Goal: Check status: Check status

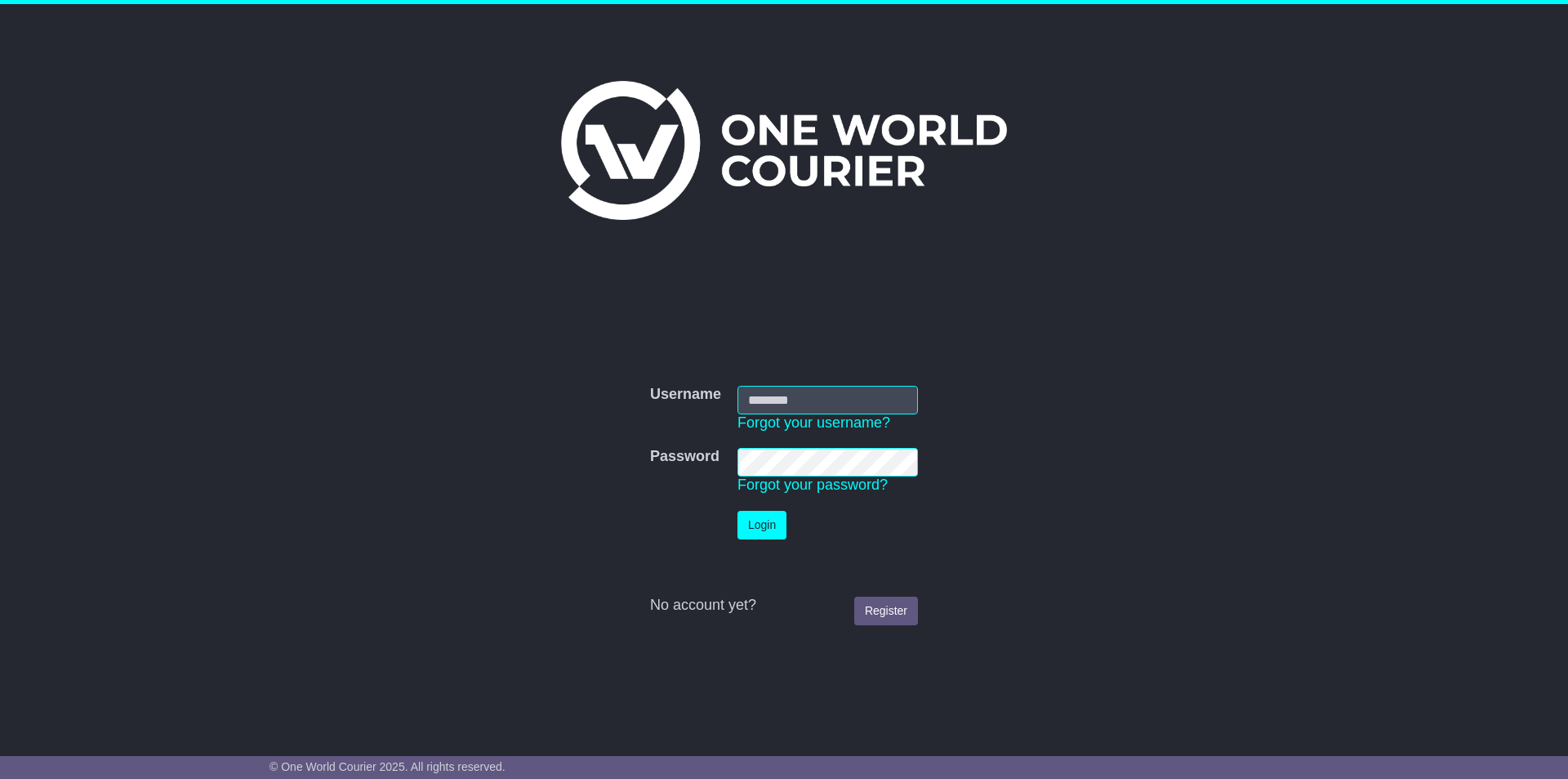
type input "**********"
click at [765, 527] on button "Login" at bounding box center [761, 524] width 49 height 29
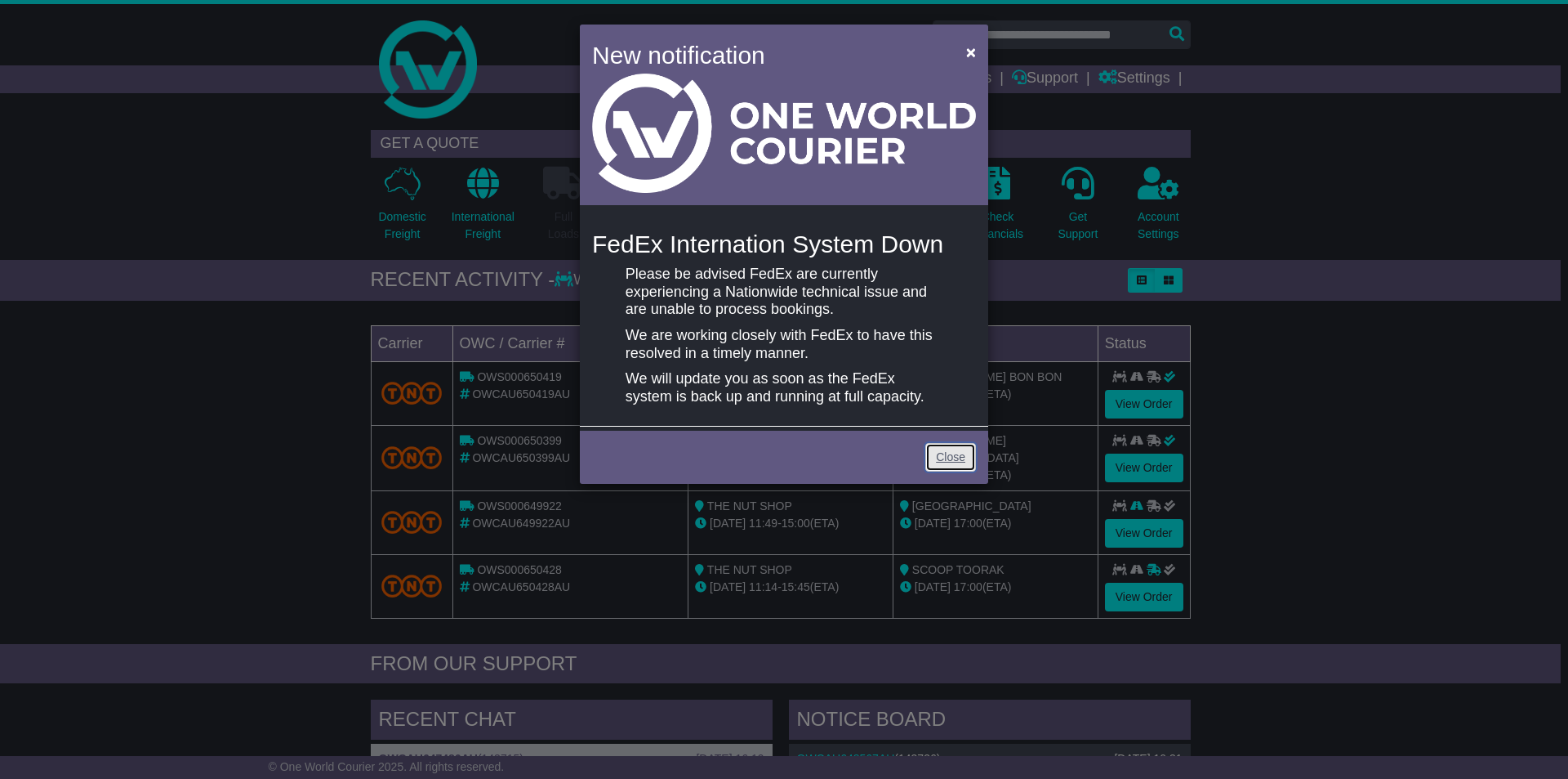
click at [948, 464] on link "Close" at bounding box center [950, 457] width 50 height 29
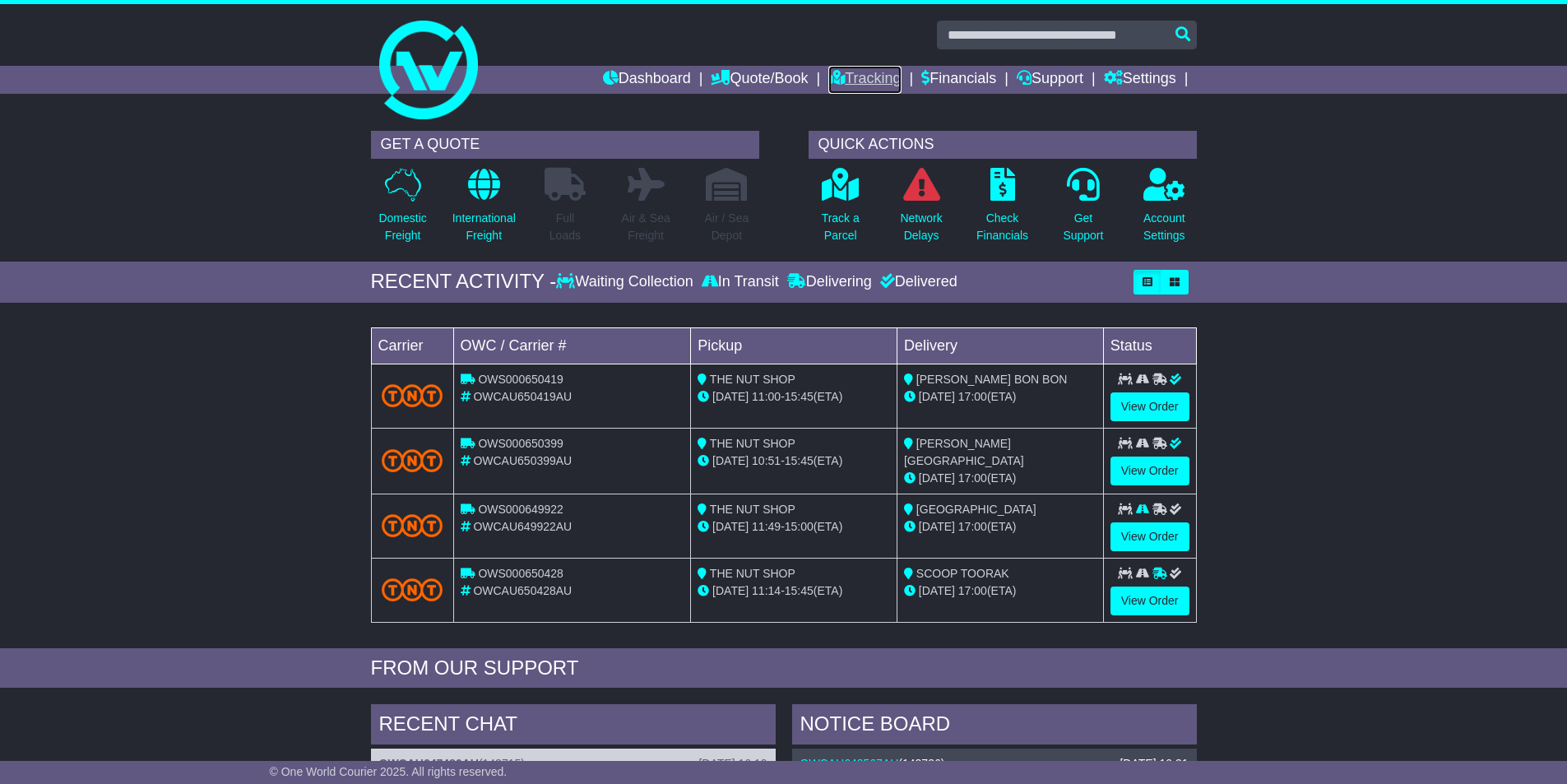
click at [846, 80] on link "Tracking" at bounding box center [864, 80] width 72 height 28
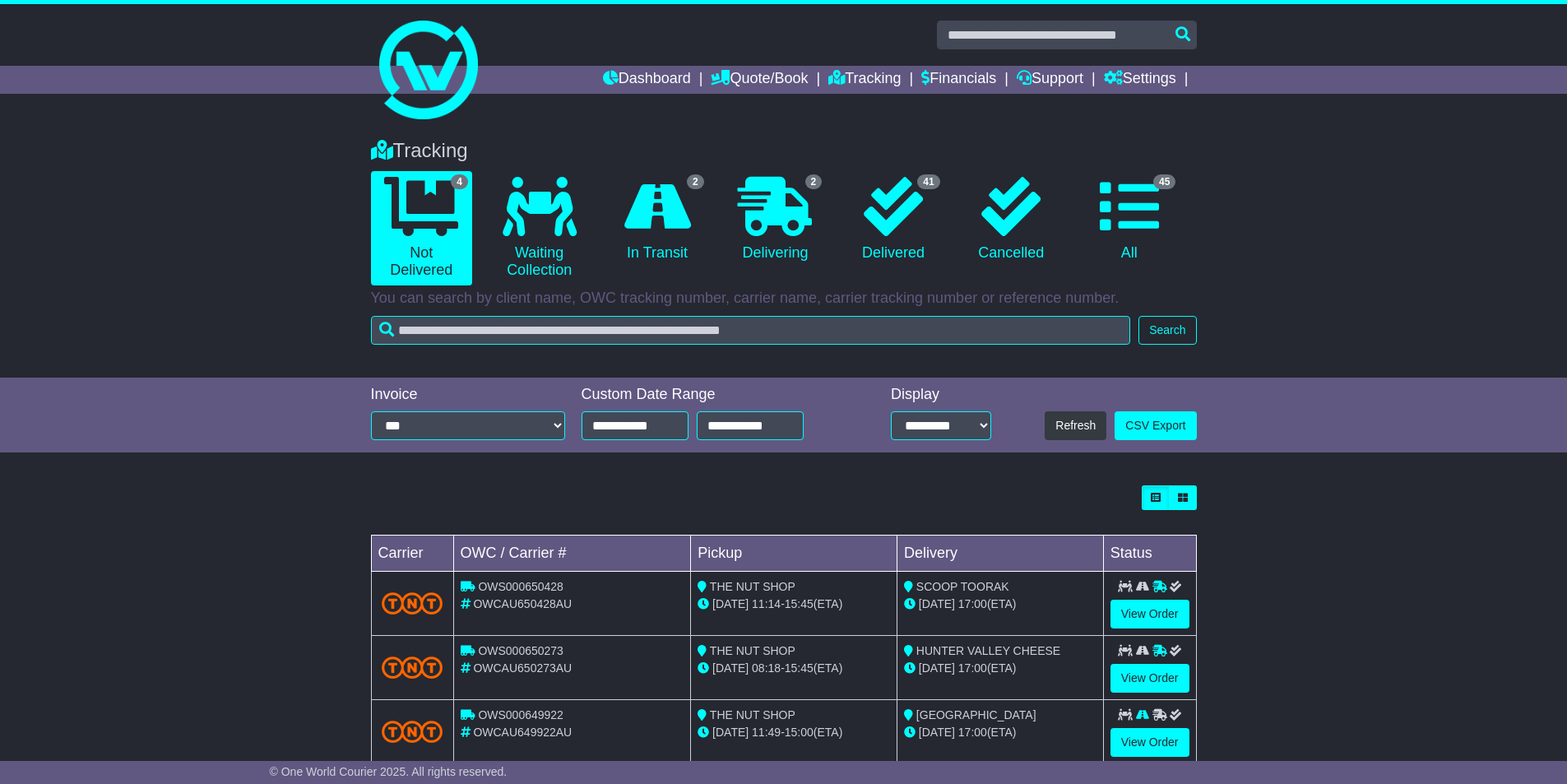
scroll to position [103, 0]
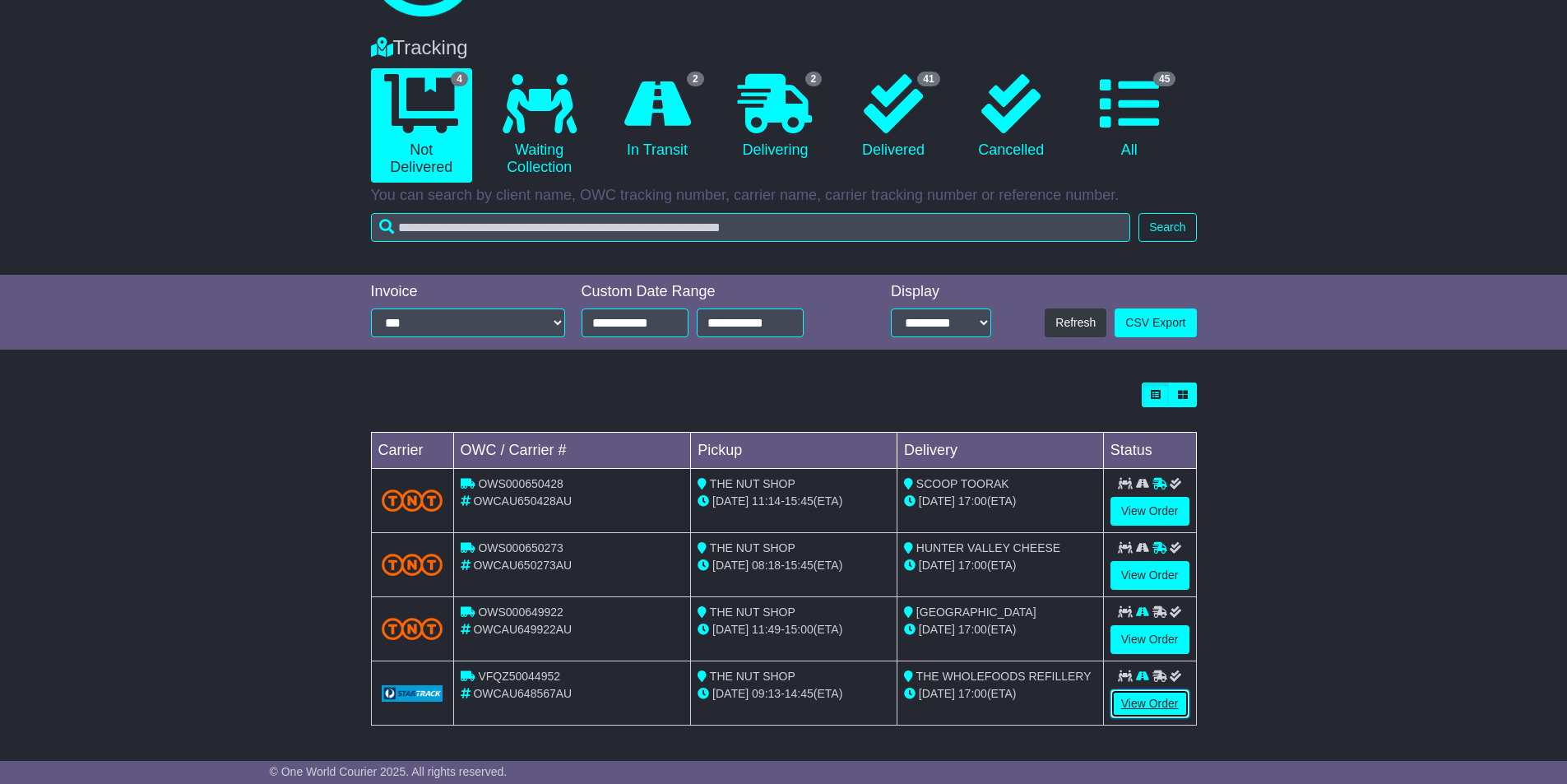
click at [1154, 704] on link "View Order" at bounding box center [1150, 704] width 79 height 29
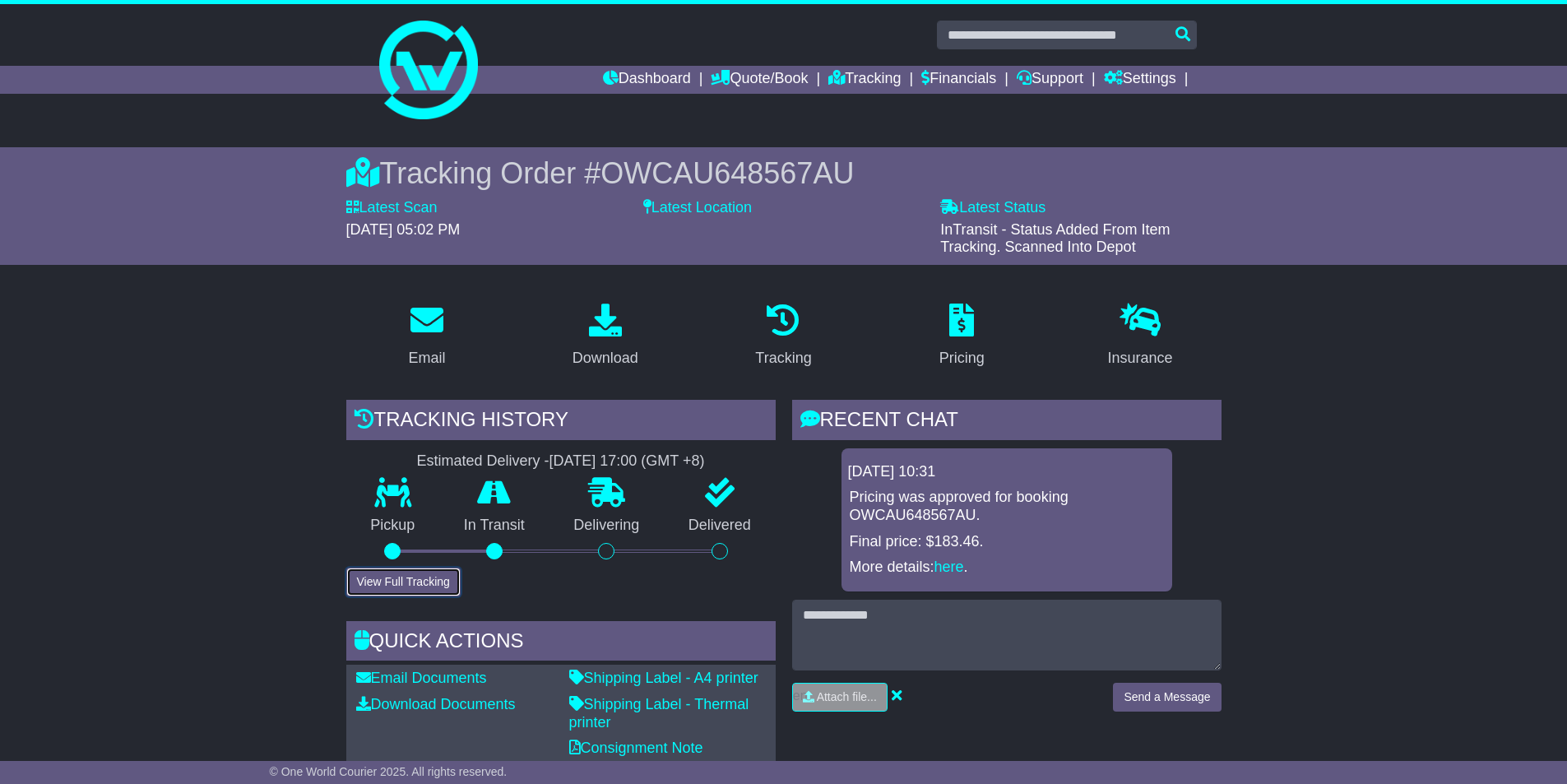
drag, startPoint x: 439, startPoint y: 587, endPoint x: 519, endPoint y: 588, distance: 80.0
click at [439, 586] on button "View Full Tracking" at bounding box center [403, 582] width 115 height 29
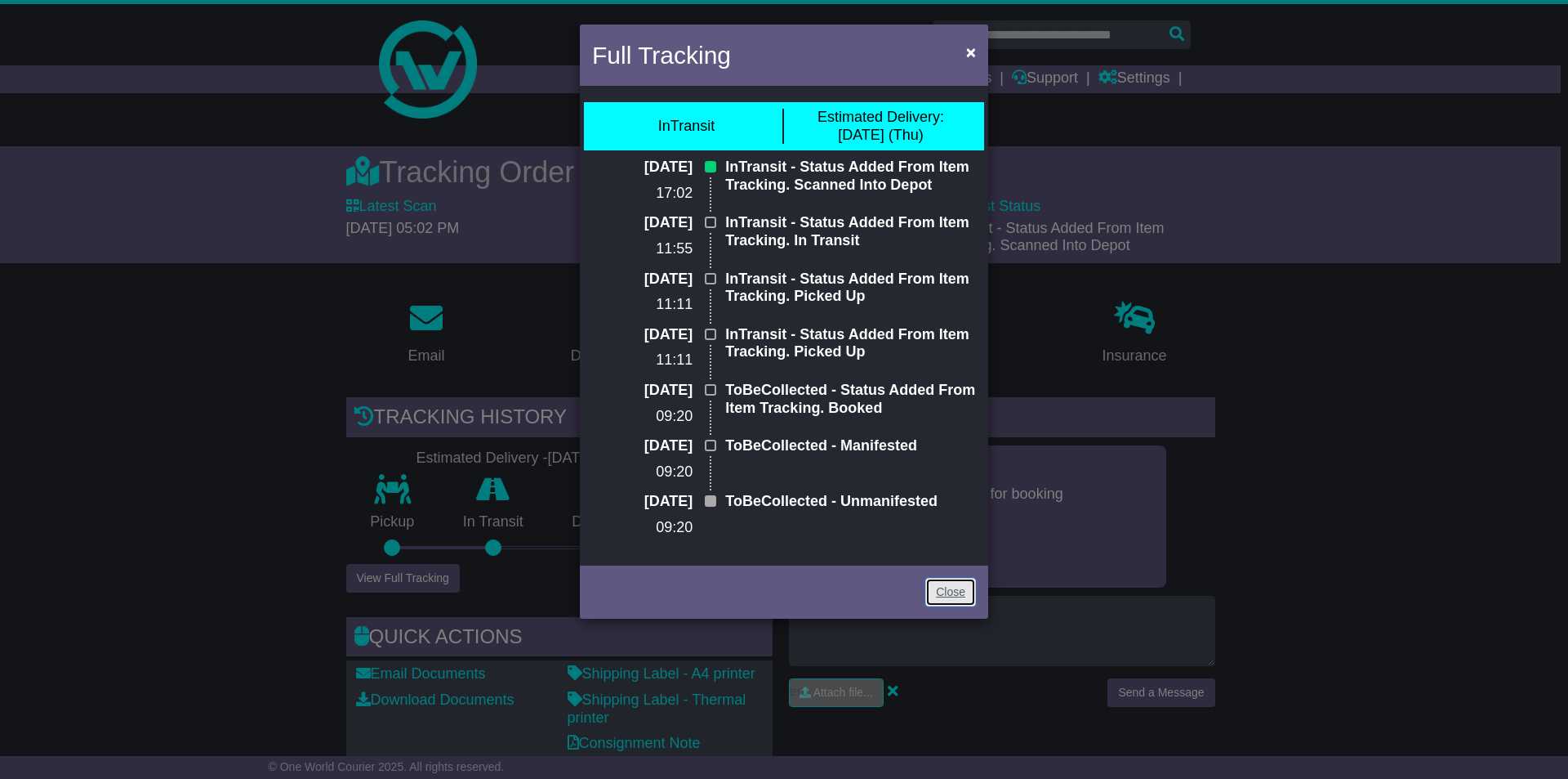
click at [957, 597] on link "Close" at bounding box center [950, 592] width 50 height 29
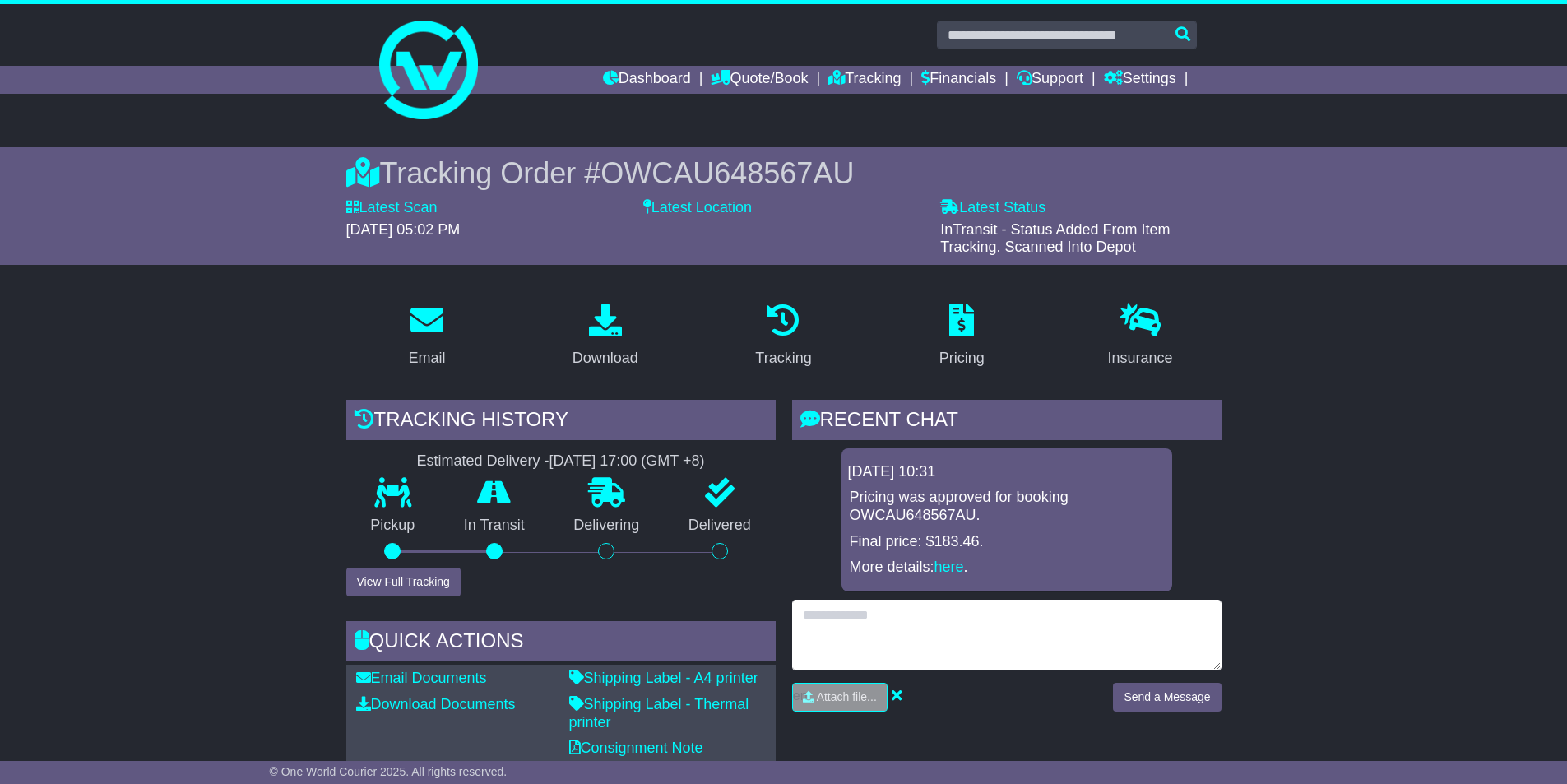
click at [972, 642] on textarea at bounding box center [1006, 635] width 429 height 71
type textarea "*"
type textarea "**********"
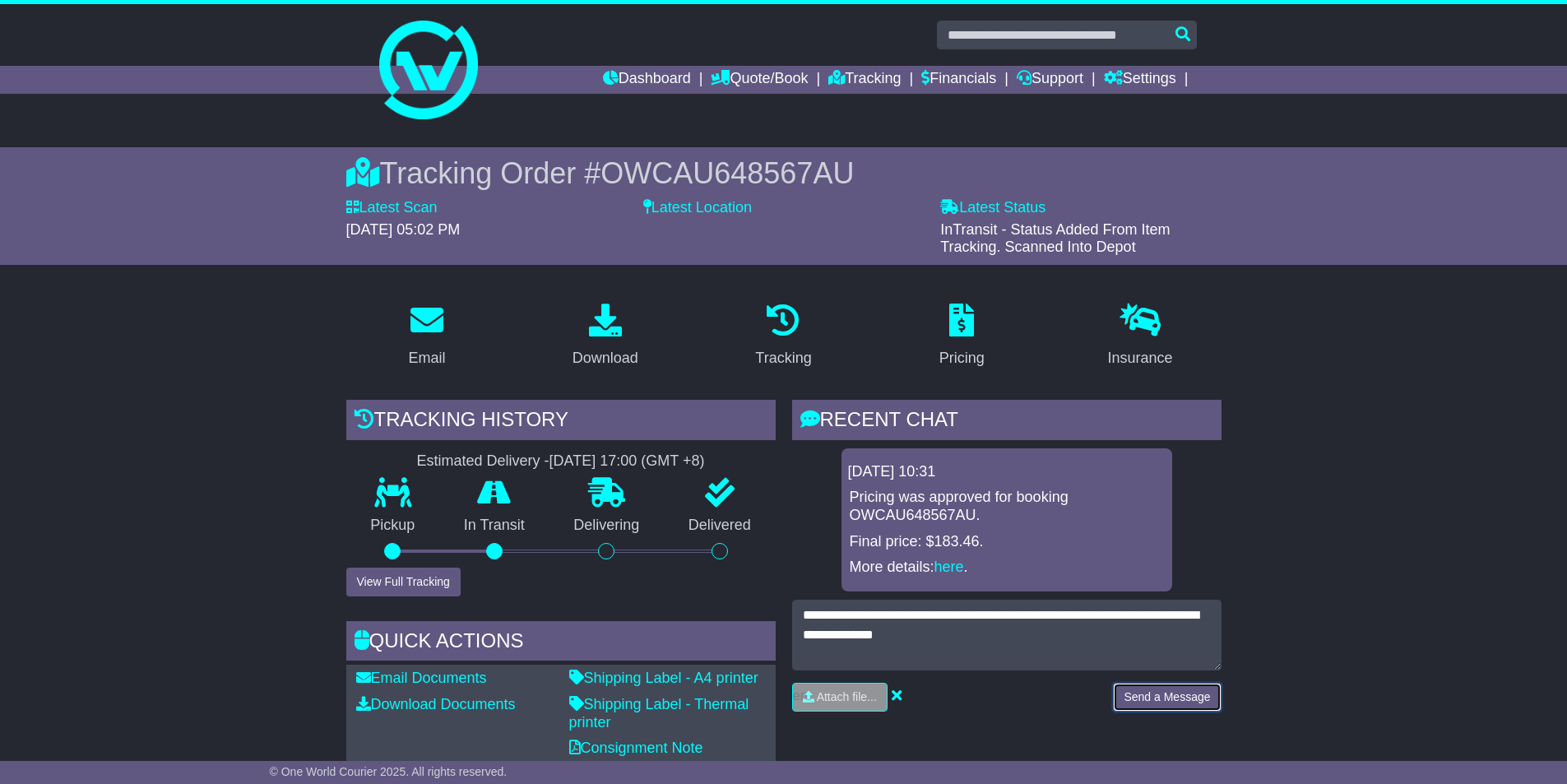
click at [1148, 707] on button "Send a Message" at bounding box center [1167, 697] width 108 height 29
